Goal: Information Seeking & Learning: Learn about a topic

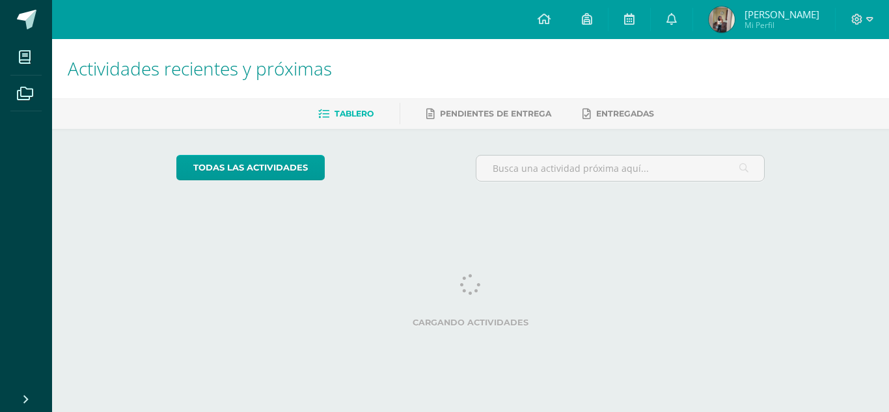
drag, startPoint x: 0, startPoint y: 0, endPoint x: 739, endPoint y: 94, distance: 745.4
click at [739, 94] on h1 "Actividades recientes y próximas" at bounding box center [471, 68] width 806 height 59
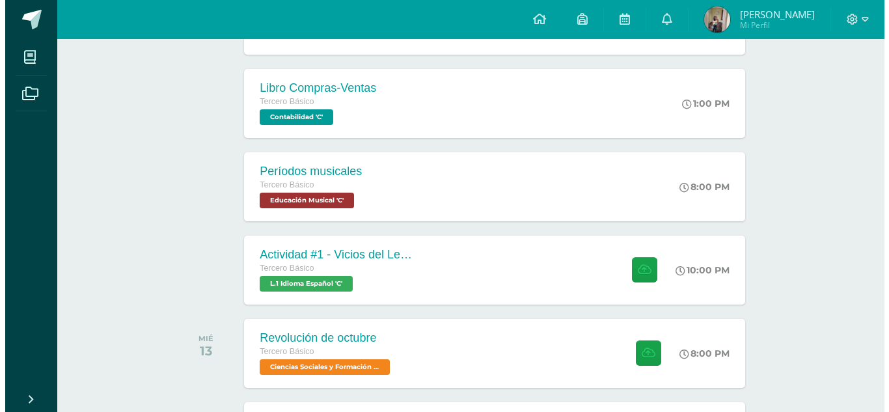
scroll to position [300, 0]
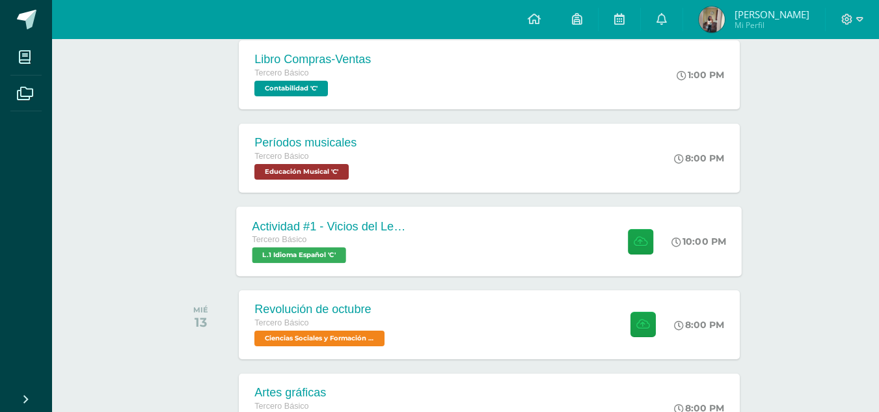
click at [571, 231] on div "Actividad #1 - Vicios del LenguaJe Tercero Básico L.1 Idioma Español 'C' 10:00 …" at bounding box center [490, 241] width 506 height 70
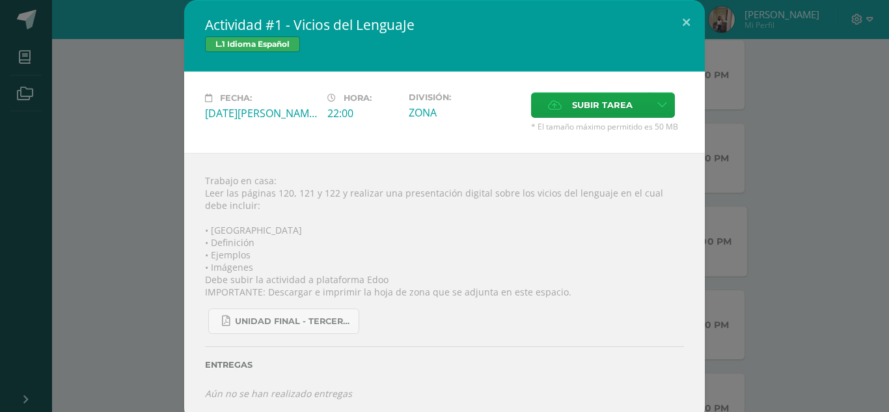
click at [571, 231] on div "Trabajo en casa: Leer las páginas 120, 121 y 122 y realizar una presentación di…" at bounding box center [444, 287] width 521 height 268
click at [438, 191] on div "Trabajo en casa: Leer las páginas 120, 121 y 122 y realizar una presentación di…" at bounding box center [444, 287] width 521 height 268
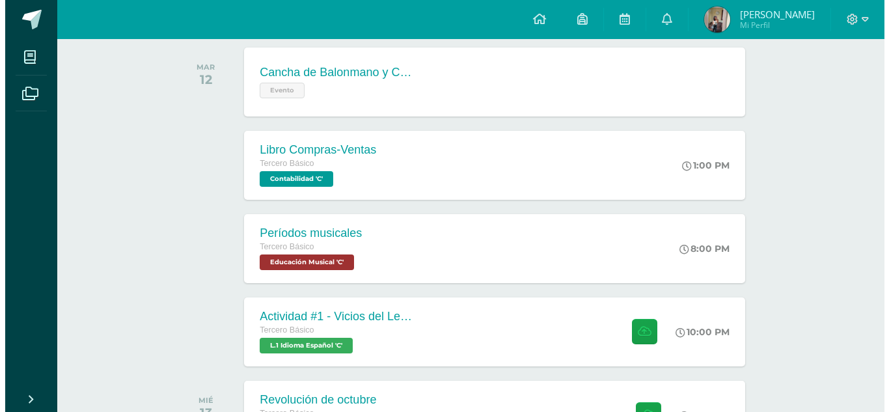
scroll to position [261, 0]
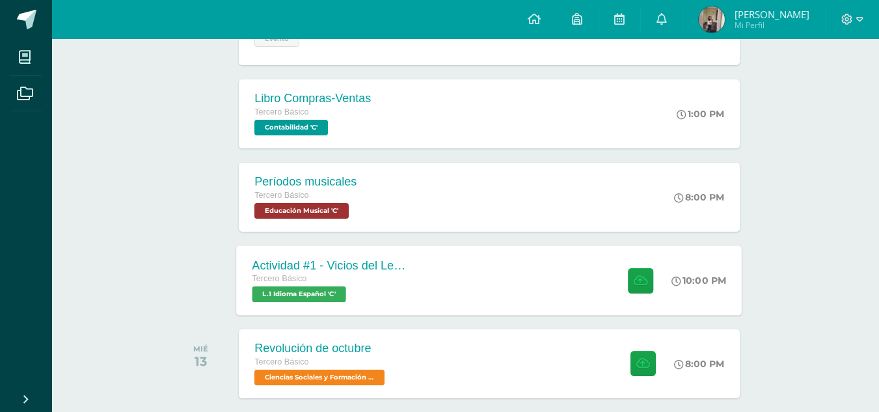
click at [476, 296] on div "Actividad #1 - Vicios del LenguaJe Tercero Básico L.1 Idioma Español 'C' 10:00 …" at bounding box center [490, 280] width 506 height 70
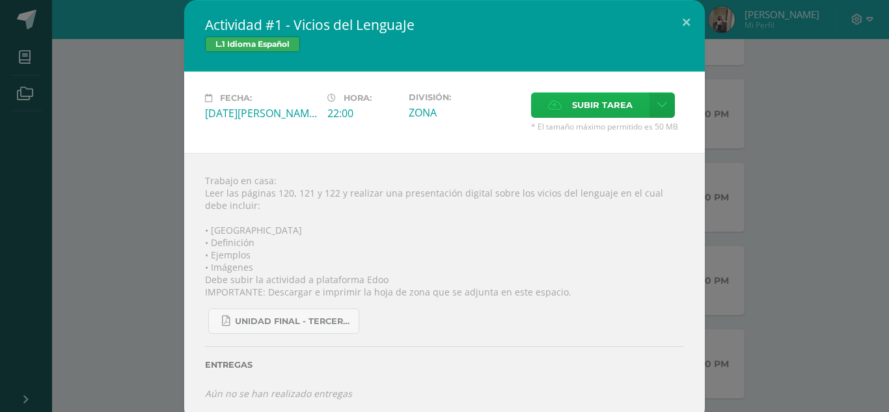
click at [565, 111] on label "Subir tarea" at bounding box center [590, 104] width 118 height 25
click at [0, 0] on input "Subir tarea" at bounding box center [0, 0] width 0 height 0
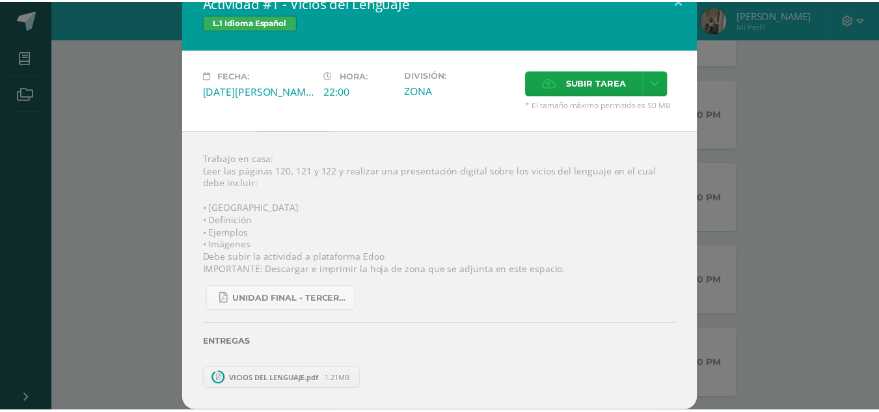
scroll to position [0, 0]
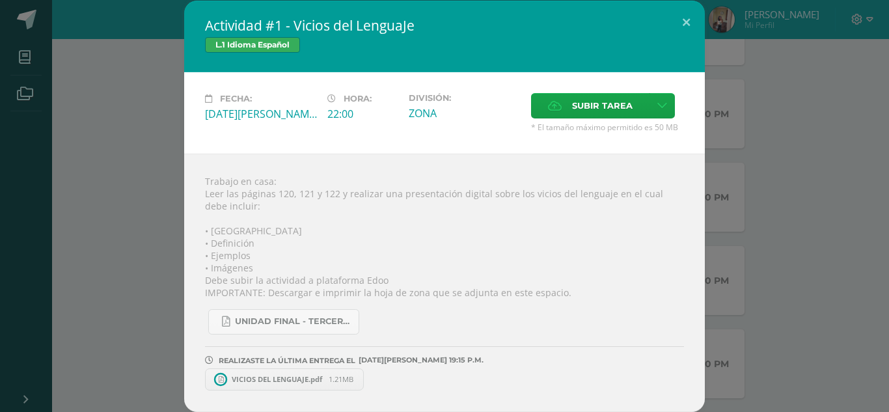
drag, startPoint x: 889, startPoint y: 111, endPoint x: 879, endPoint y: 188, distance: 78.1
click at [879, 188] on div "Actividad #1 - Vicios del LenguaJe L.1 Idioma Español Fecha: Martes 12 de Agost…" at bounding box center [444, 206] width 889 height 412
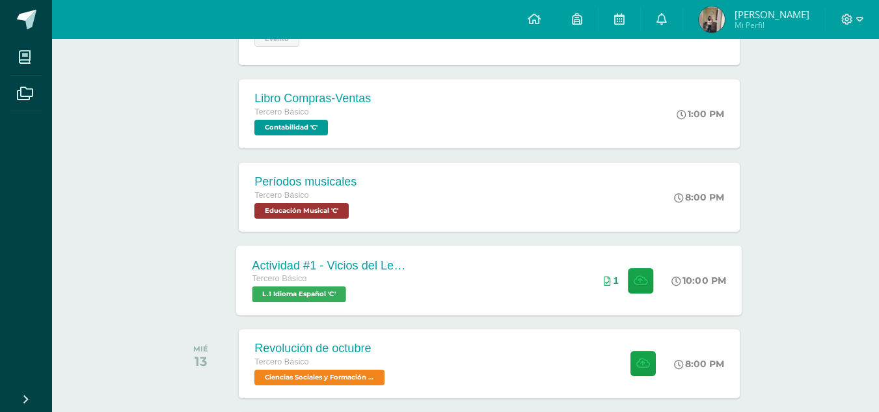
click at [553, 262] on div "Actividad #1 - Vicios del LenguaJe Tercero Básico L.1 Idioma Español 'C' 10:00 …" at bounding box center [490, 280] width 506 height 70
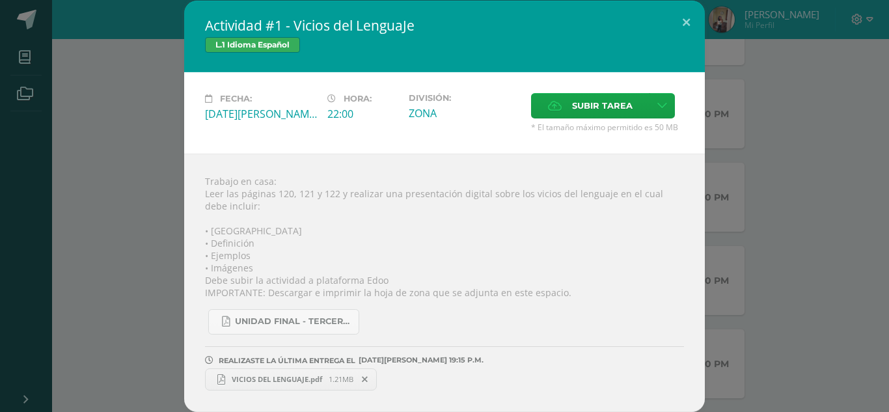
click at [234, 376] on span "VICIOS DEL LENGUAJE.pdf" at bounding box center [276, 379] width 103 height 10
click at [687, 23] on button at bounding box center [686, 23] width 37 height 44
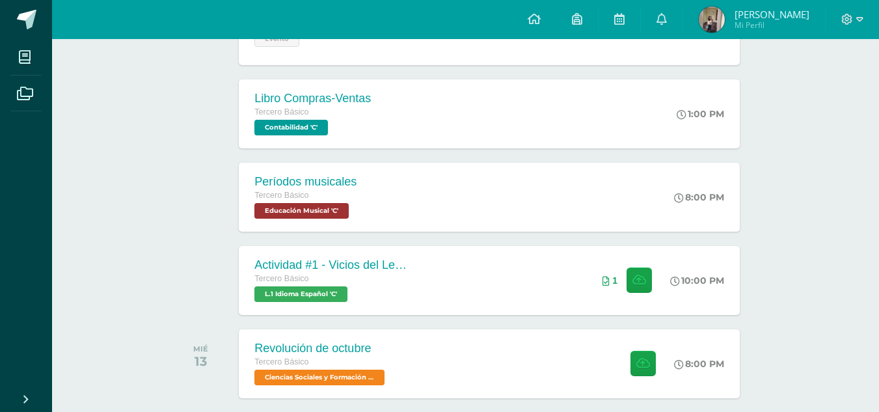
scroll to position [318, 0]
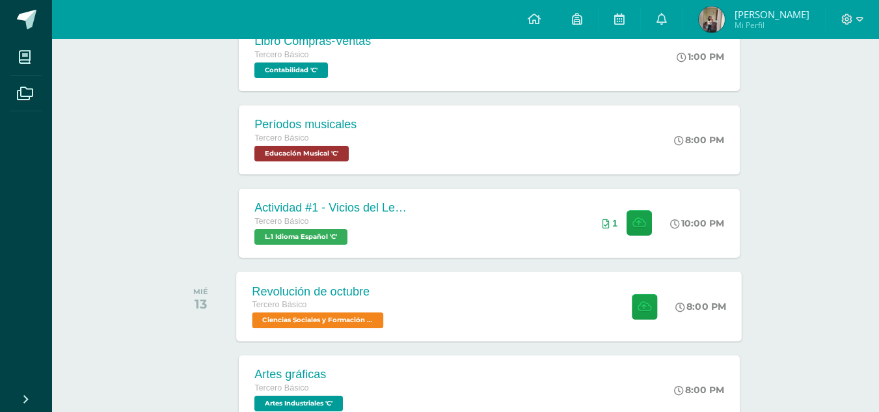
click at [559, 316] on div "Revolución de octubre Tercero Básico Ciencias Sociales y Formación Ciudadana 'C…" at bounding box center [490, 306] width 506 height 70
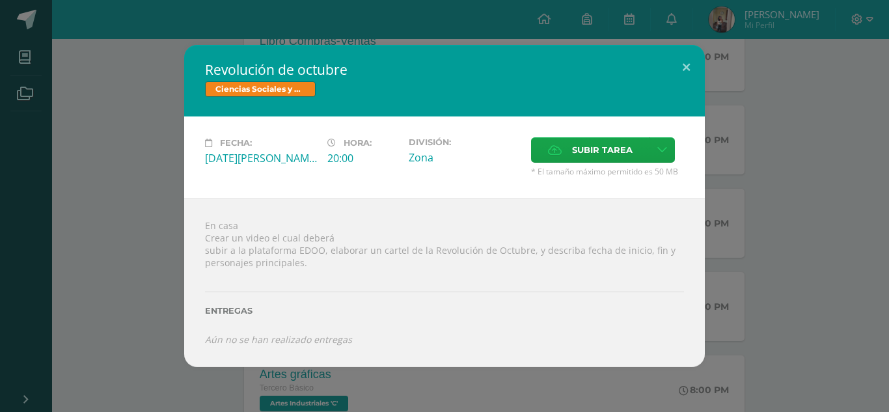
click at [799, 251] on div "Revolución de octubre Ciencias Sociales y Formación Ciudadana Fecha: Miércoles …" at bounding box center [444, 206] width 879 height 322
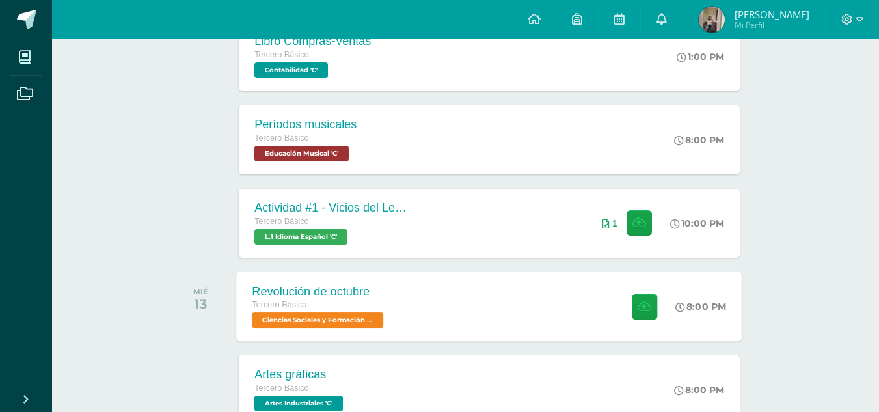
click at [594, 305] on div "Revolución de octubre Tercero Básico Ciencias Sociales y Formación Ciudadana 'C…" at bounding box center [490, 306] width 506 height 70
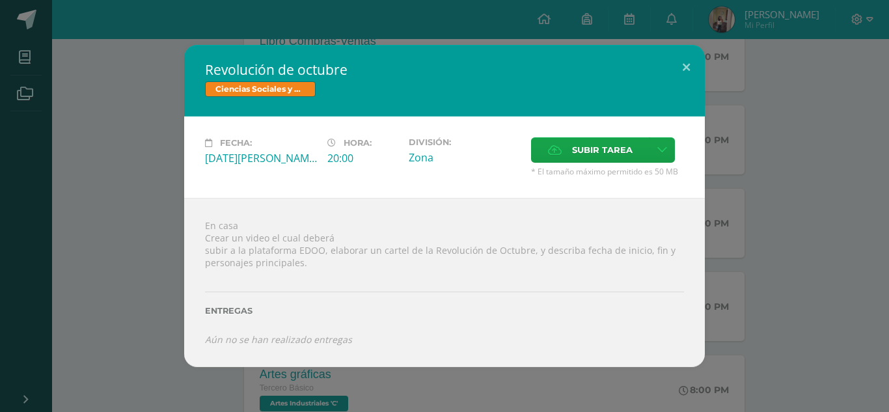
click at [762, 219] on div "Revolución de octubre Ciencias Sociales y Formación Ciudadana Fecha: Miércoles …" at bounding box center [444, 206] width 879 height 322
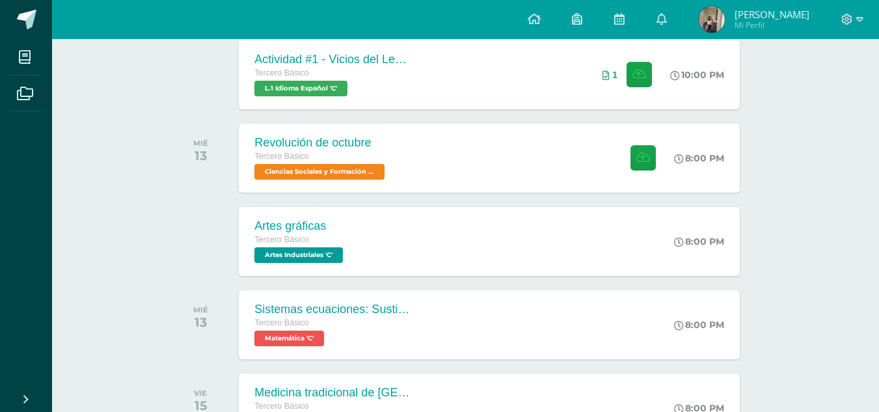
scroll to position [494, 0]
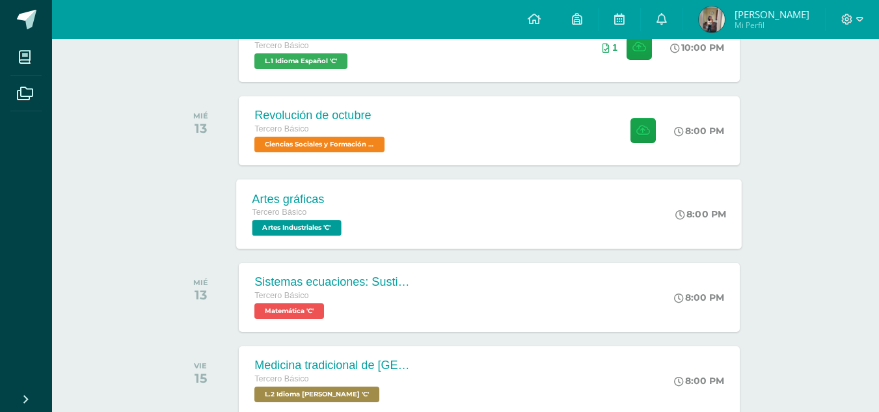
click at [549, 222] on div "Artes gráficas Tercero Básico Artes Industriales 'C' 8:00 PM Artes gráficas Art…" at bounding box center [490, 214] width 506 height 70
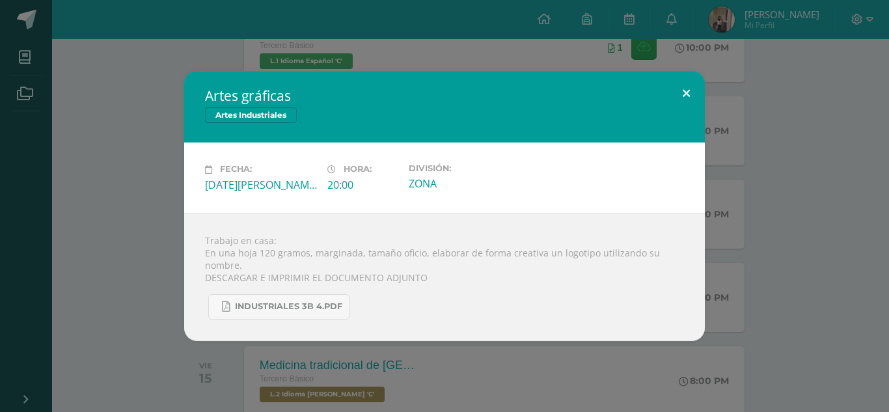
click at [689, 100] on button at bounding box center [686, 93] width 37 height 44
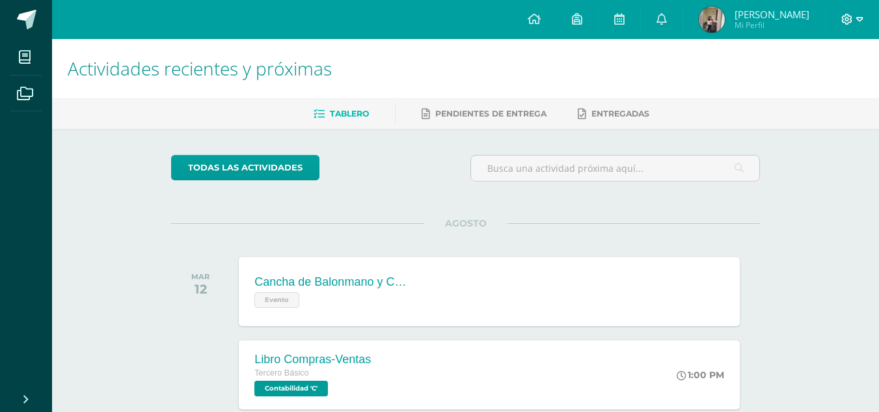
click at [859, 21] on icon at bounding box center [860, 20] width 7 height 12
click at [846, 90] on span "Cerrar sesión" at bounding box center [819, 89] width 59 height 12
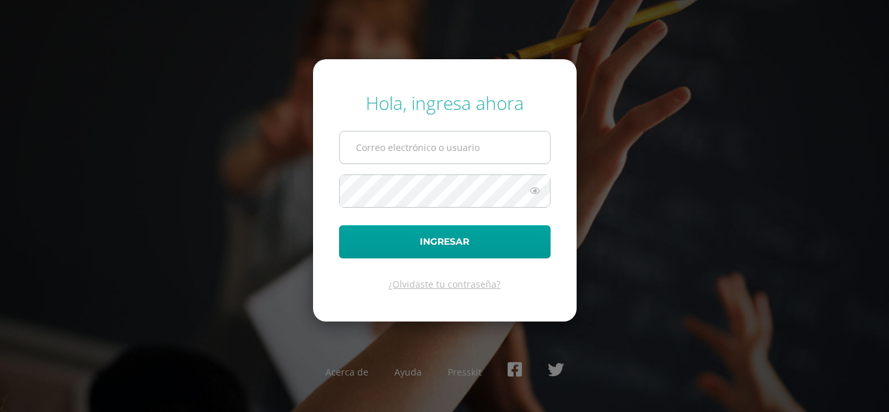
type input "[EMAIL_ADDRESS][DOMAIN_NAME]"
click at [465, 151] on input "[EMAIL_ADDRESS][DOMAIN_NAME]" at bounding box center [445, 147] width 210 height 32
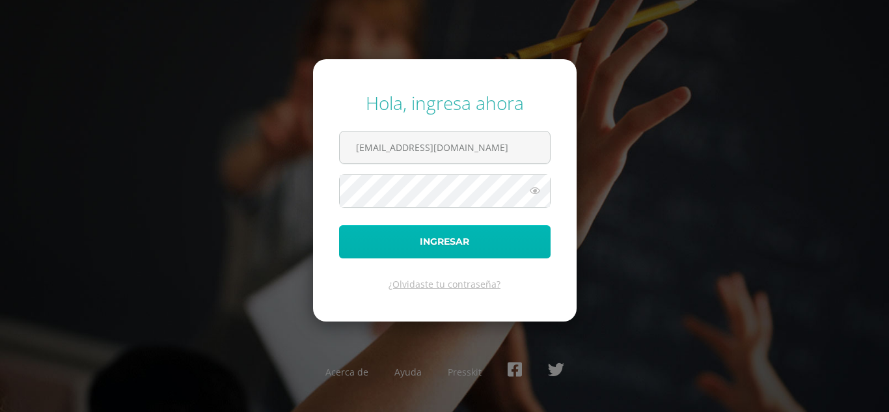
click at [369, 243] on button "Ingresar" at bounding box center [445, 241] width 212 height 33
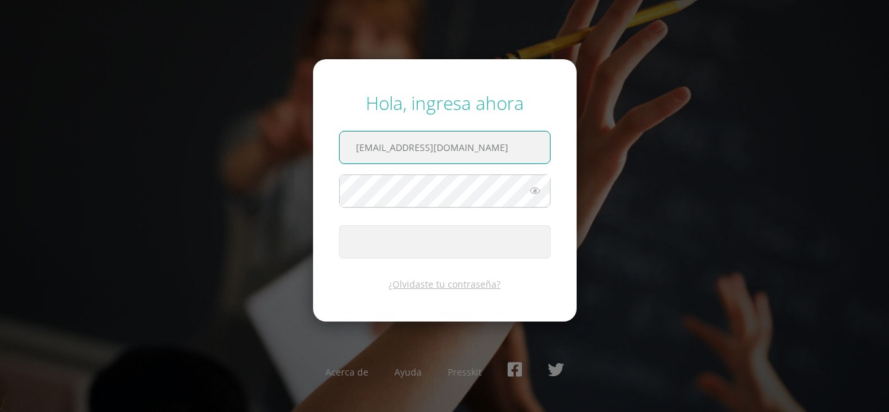
click at [484, 149] on input "864@laestrella.edu.gt" at bounding box center [445, 147] width 210 height 32
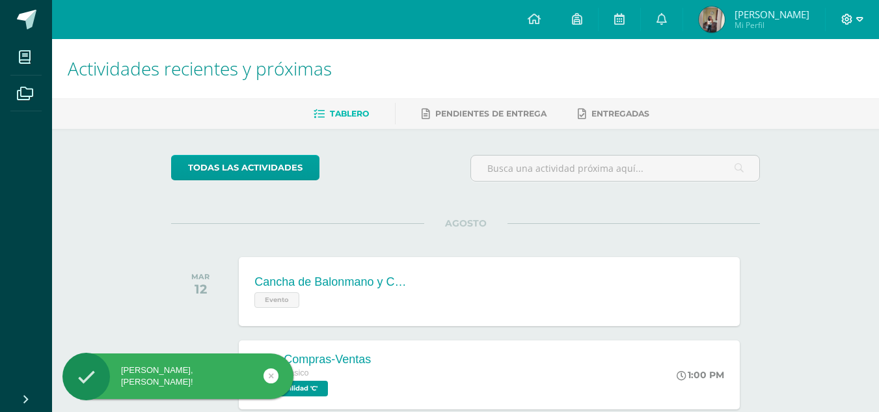
click at [862, 18] on icon at bounding box center [860, 19] width 7 height 5
click at [826, 85] on span "Cerrar sesión" at bounding box center [819, 89] width 59 height 12
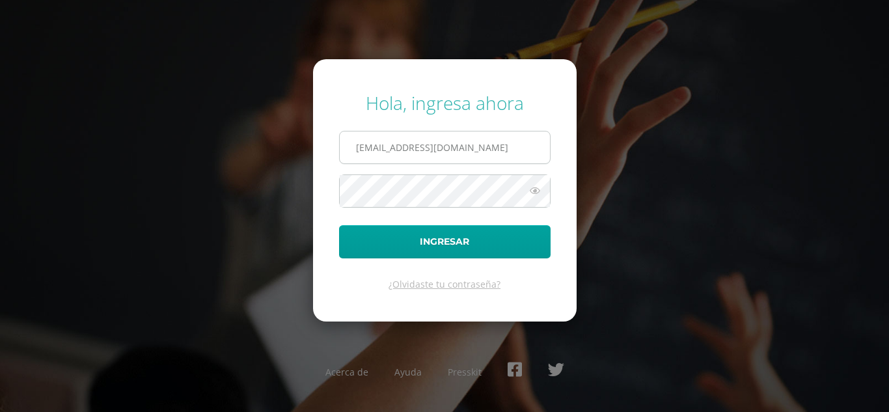
click at [509, 145] on input "[EMAIL_ADDRESS][DOMAIN_NAME]" at bounding box center [445, 147] width 210 height 32
type input "[EMAIL_ADDRESS][DOMAIN_NAME]"
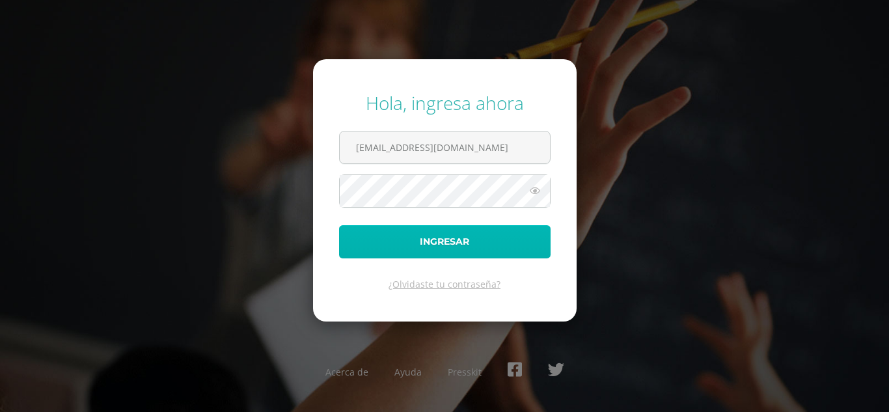
click at [468, 245] on button "Ingresar" at bounding box center [445, 241] width 212 height 33
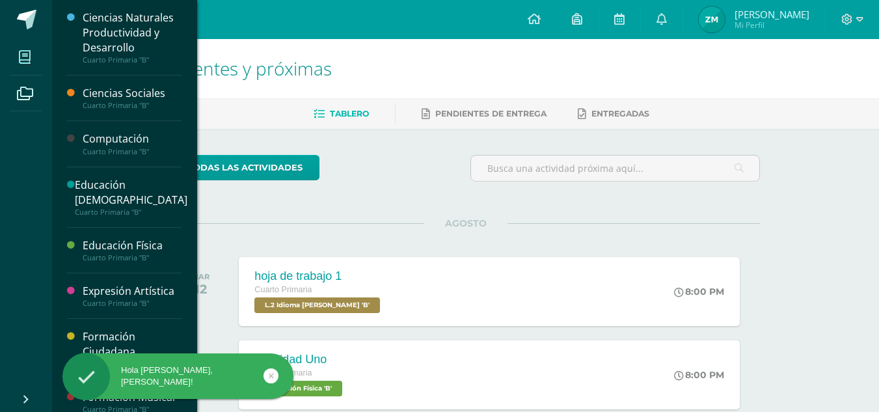
click at [25, 59] on icon at bounding box center [25, 57] width 12 height 13
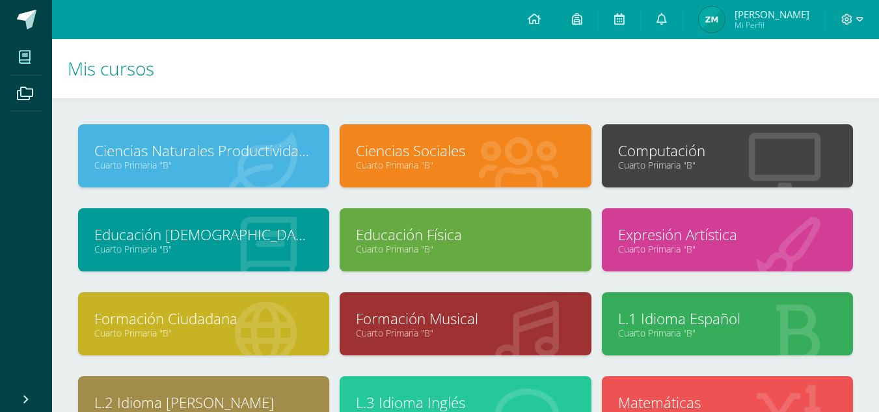
click at [708, 172] on div "Computación Cuarto Primaria "B"" at bounding box center [727, 155] width 251 height 63
click at [664, 167] on link "Cuarto Primaria "B"" at bounding box center [727, 165] width 219 height 12
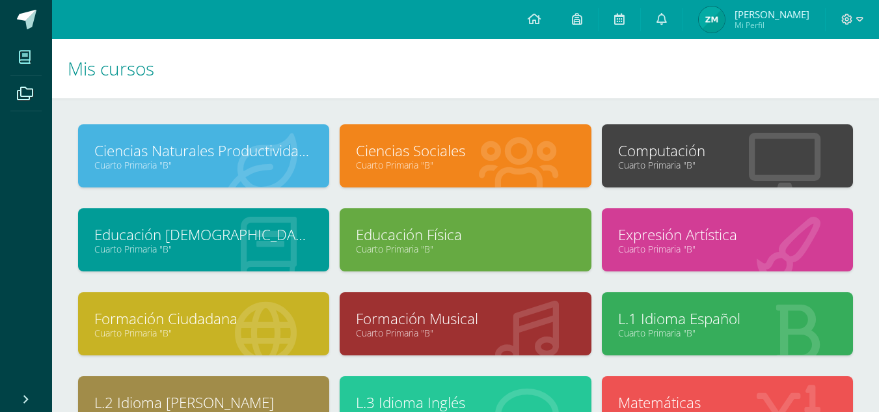
click at [664, 167] on link "Cuarto Primaria "B"" at bounding box center [727, 165] width 219 height 12
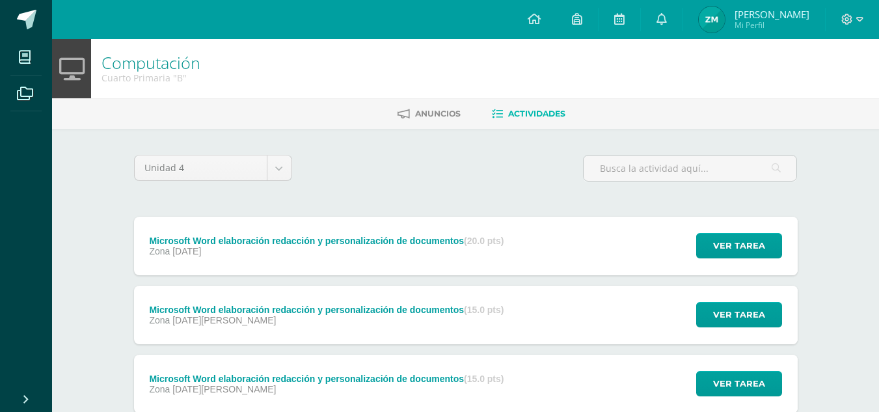
click at [413, 367] on div "Microsoft Word elaboración redacción y personalización de documentos (15.0 pts)…" at bounding box center [327, 384] width 386 height 59
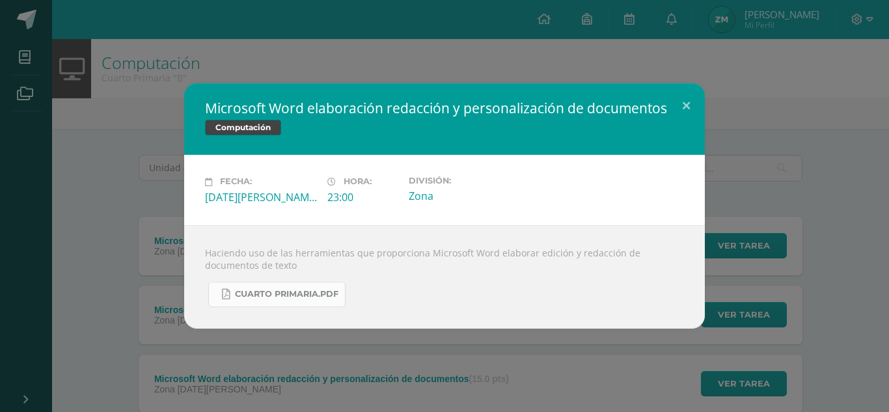
click at [281, 290] on span "Cuarto Primaria.pdf" at bounding box center [286, 294] width 103 height 10
click at [689, 100] on button at bounding box center [686, 105] width 37 height 44
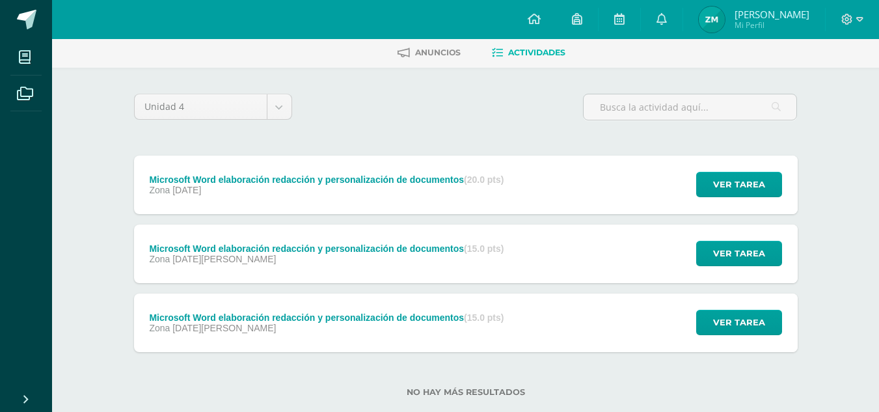
scroll to position [88, 0]
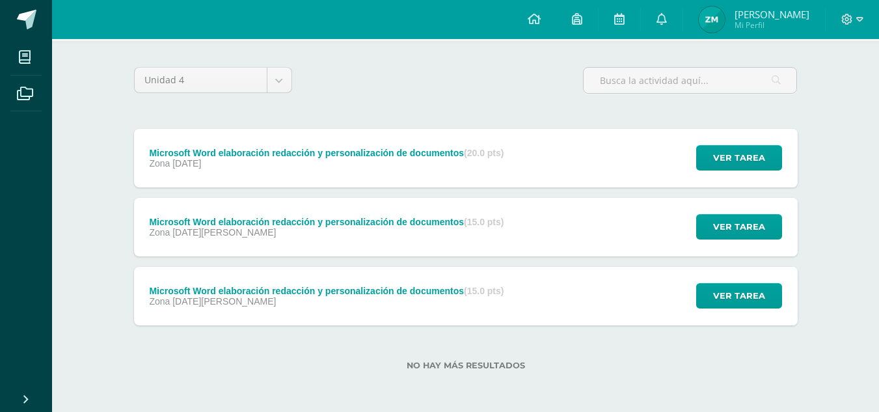
click at [573, 288] on div "Microsoft Word elaboración redacción y personalización de documentos (15.0 pts)…" at bounding box center [466, 296] width 664 height 59
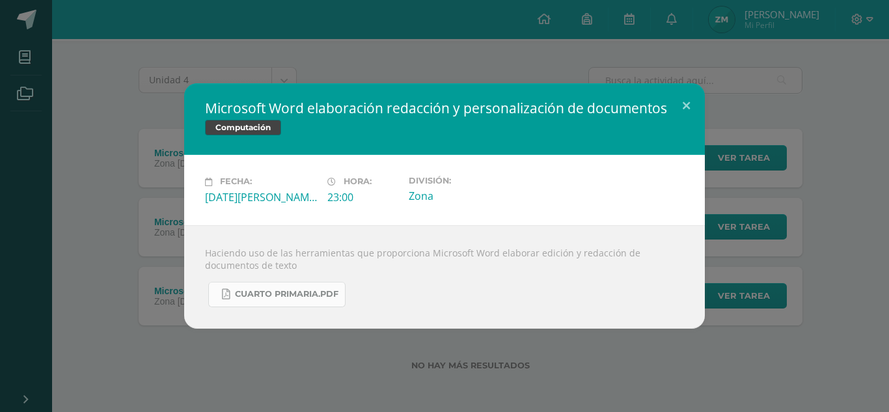
click at [309, 296] on span "Cuarto Primaria.pdf" at bounding box center [286, 294] width 103 height 10
click at [258, 295] on span "Cuarto Primaria.pdf" at bounding box center [286, 294] width 103 height 10
click at [692, 111] on button at bounding box center [686, 105] width 37 height 44
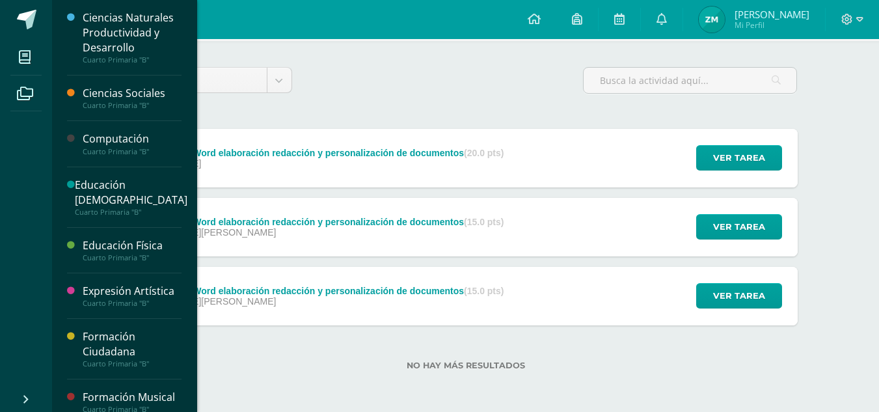
click at [116, 133] on div "Computación" at bounding box center [132, 138] width 99 height 15
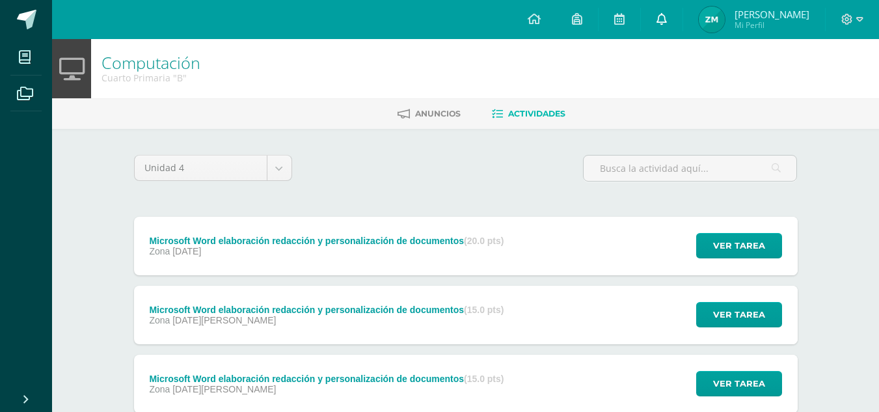
click at [661, 20] on link at bounding box center [662, 19] width 42 height 39
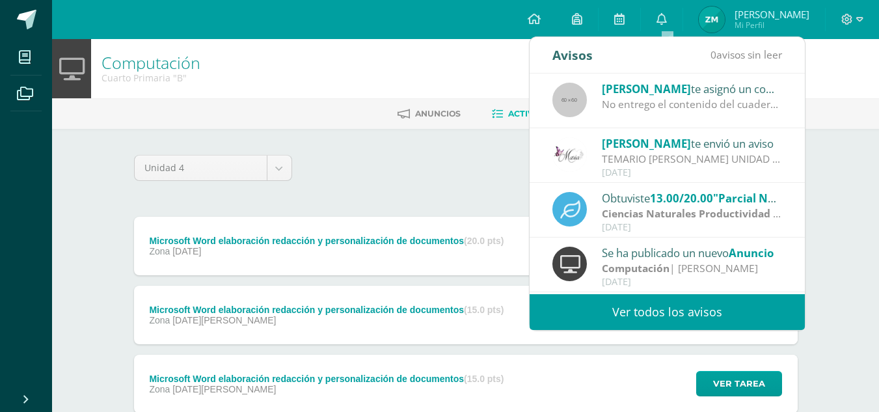
click at [738, 267] on div "Computación | [PERSON_NAME]" at bounding box center [692, 268] width 181 height 15
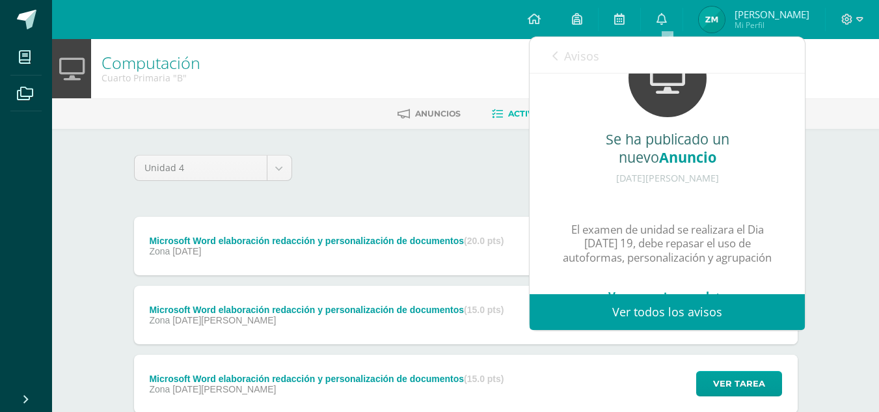
scroll to position [60, 0]
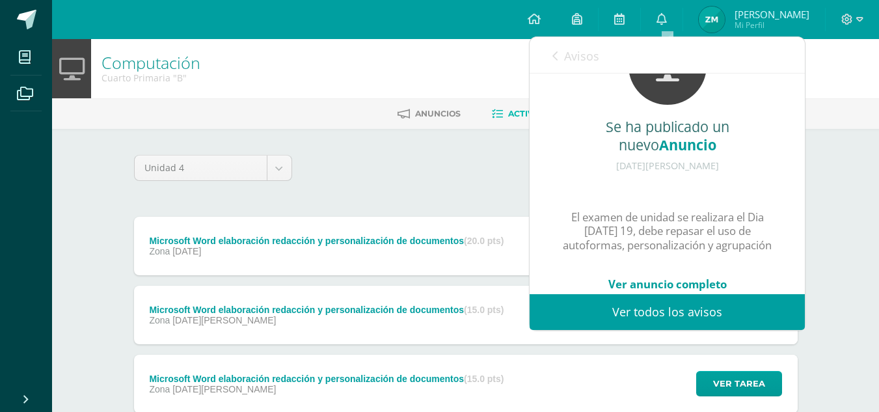
click at [560, 65] on link "Avisos" at bounding box center [576, 55] width 47 height 37
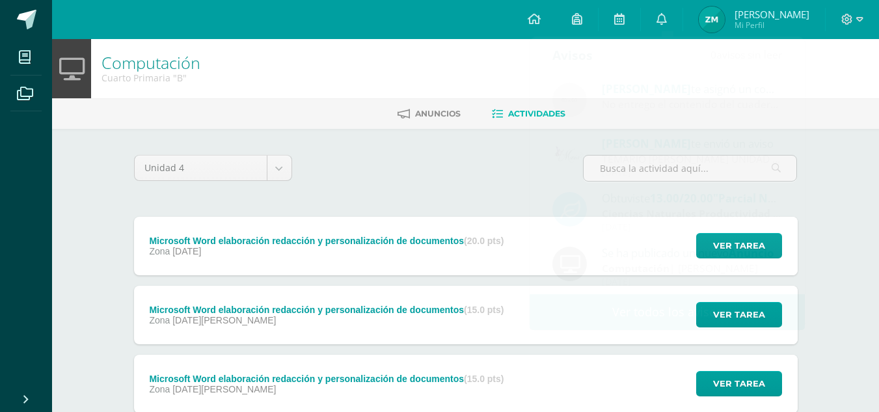
click at [333, 155] on div "Unidad 4 Unidad 1 Unidad 2 Unidad 3 Unidad 4" at bounding box center [466, 173] width 674 height 37
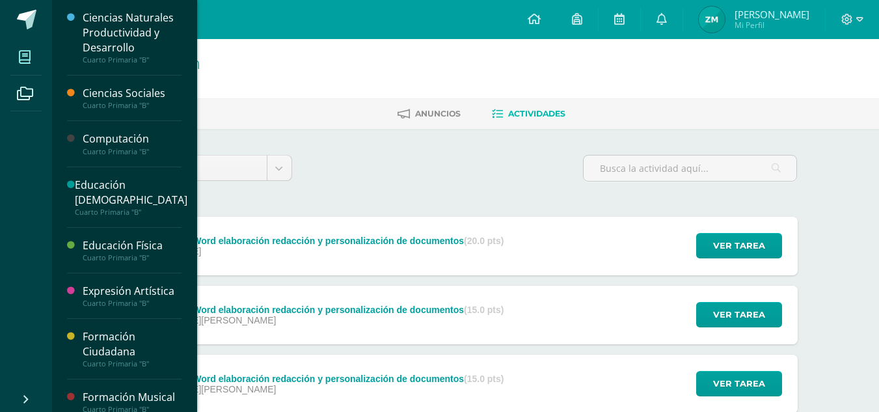
click at [28, 55] on icon at bounding box center [25, 57] width 12 height 13
